Goal: Information Seeking & Learning: Check status

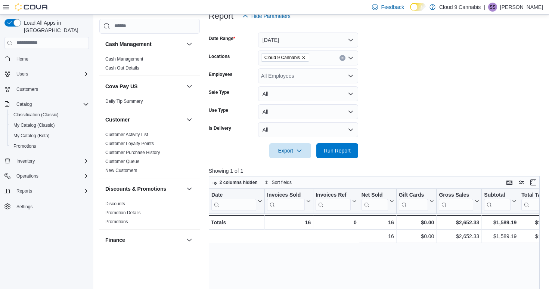
scroll to position [0, 219]
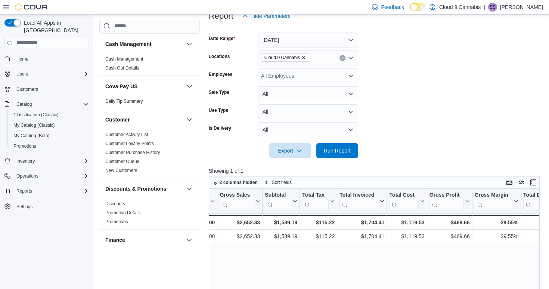
click at [30, 55] on link "Home" at bounding box center [22, 59] width 18 height 9
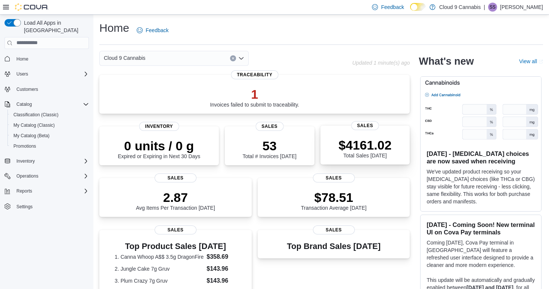
click at [360, 148] on p "$4161.02" at bounding box center [365, 144] width 53 height 15
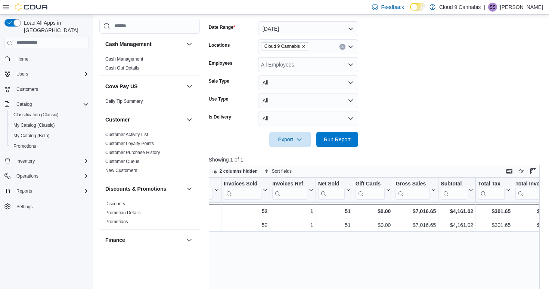
scroll to position [0, 43]
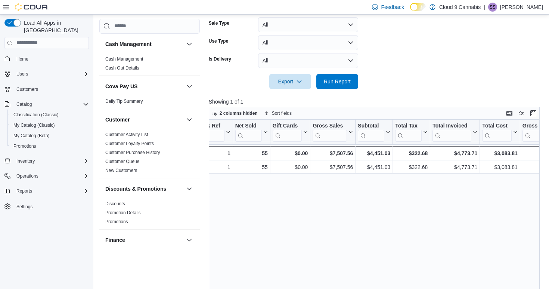
scroll to position [0, 123]
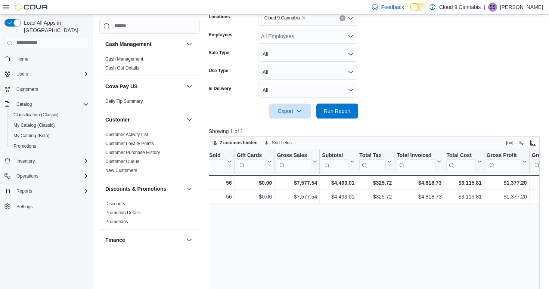
scroll to position [0, 164]
